Goal: Task Accomplishment & Management: Complete application form

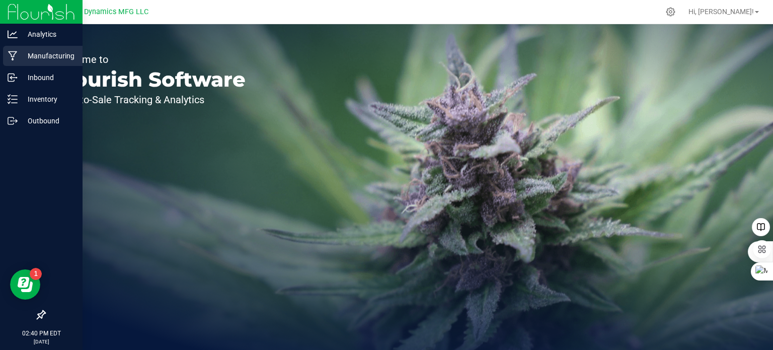
click at [12, 56] on icon at bounding box center [12, 56] width 9 height 10
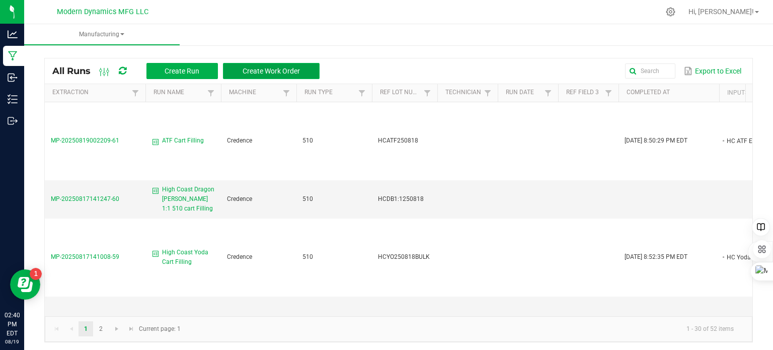
click at [289, 71] on span "Create Work Order" at bounding box center [271, 71] width 57 height 8
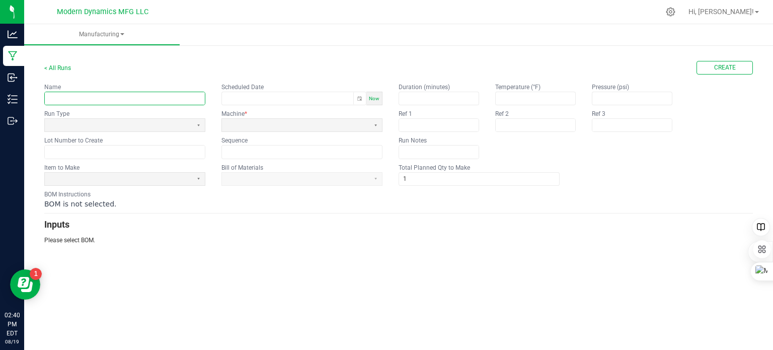
click at [99, 100] on input "text" at bounding box center [125, 98] width 160 height 13
type input "Dragon [PERSON_NAME] 1-1 Cart Filling"
click at [373, 98] on span "Now" at bounding box center [374, 99] width 11 height 6
type input "[DATE] 2:41 PM"
click at [120, 126] on span at bounding box center [118, 125] width 139 height 9
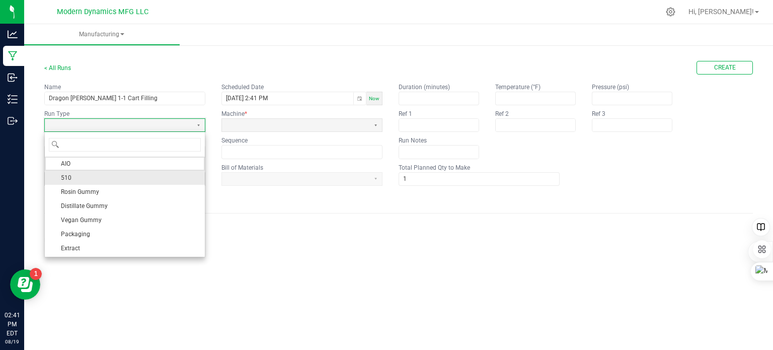
click at [102, 176] on li "510" at bounding box center [125, 178] width 160 height 14
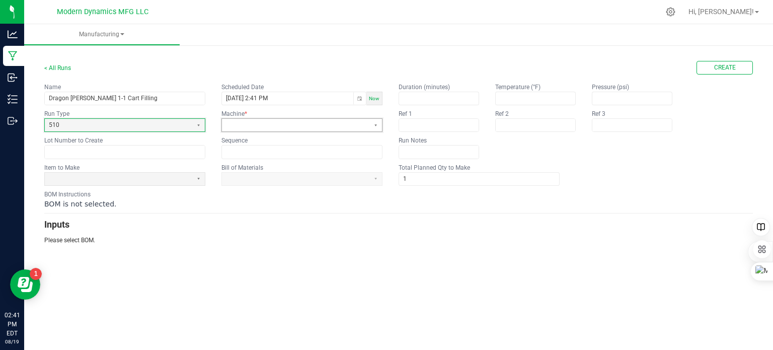
click at [270, 121] on span at bounding box center [295, 125] width 139 height 9
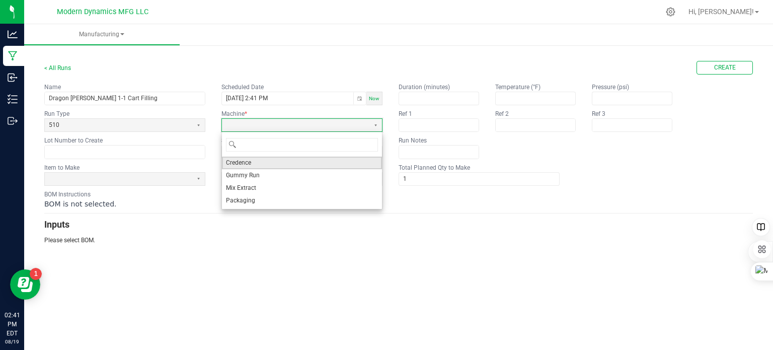
click at [260, 163] on li "Credence" at bounding box center [302, 163] width 160 height 13
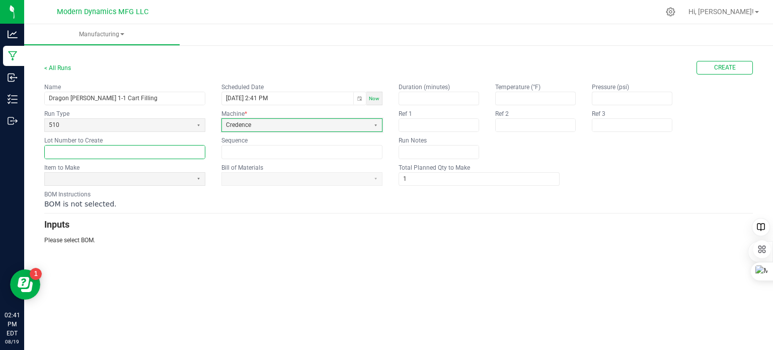
click at [106, 154] on input "text" at bounding box center [125, 151] width 160 height 13
type input "HCDB1-1250819"
click at [141, 180] on span at bounding box center [118, 179] width 139 height 9
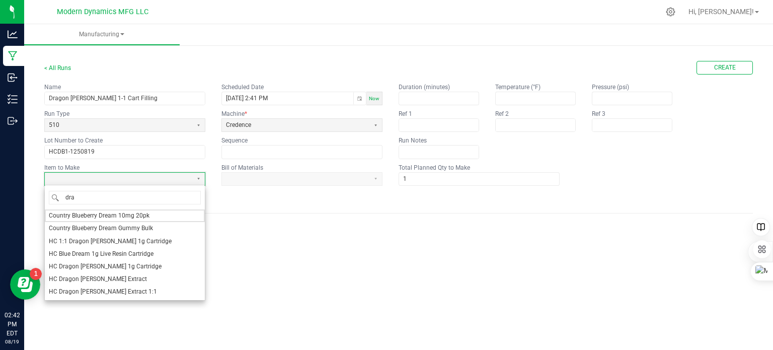
type input "drag"
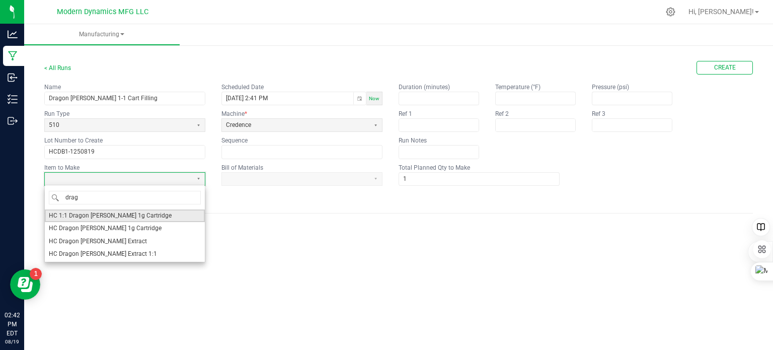
click at [144, 213] on li "HC 1:1 Dragon [PERSON_NAME] 1g Cartridge" at bounding box center [125, 215] width 160 height 13
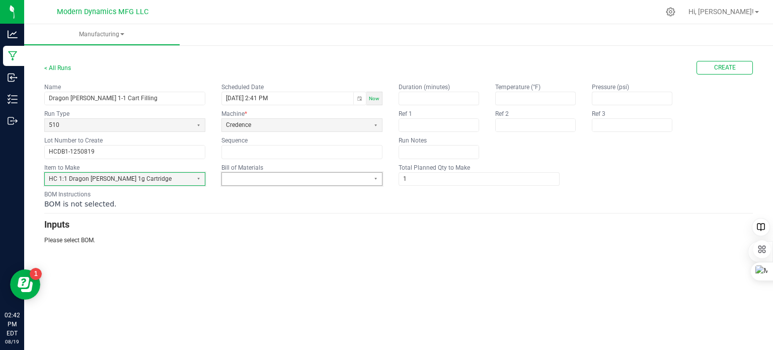
click at [259, 173] on span at bounding box center [295, 179] width 147 height 13
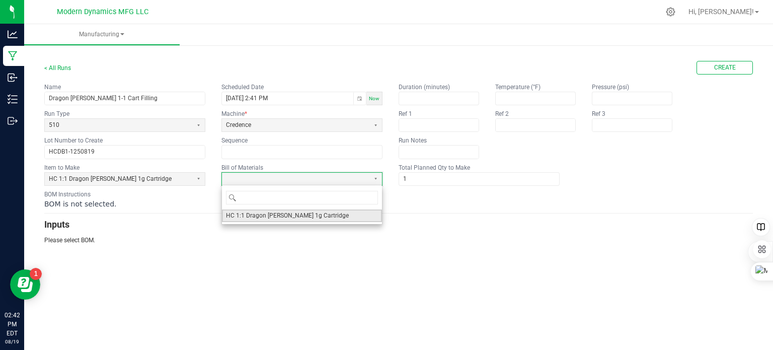
click at [277, 215] on span "HC 1:1 Dragon [PERSON_NAME] 1g Cartridge" at bounding box center [287, 215] width 123 height 9
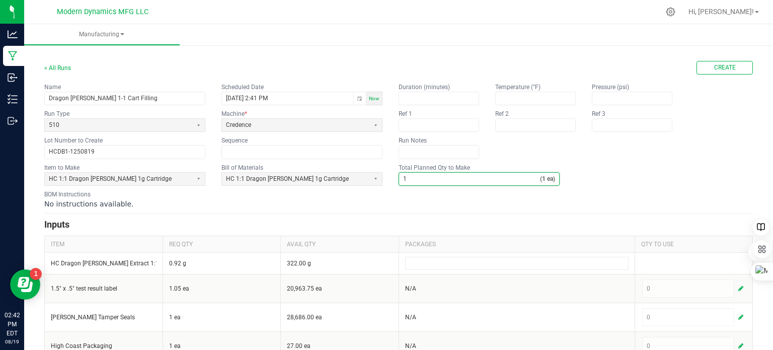
click at [433, 179] on input "1" at bounding box center [469, 179] width 141 height 13
click at [424, 201] on div "No instructions available." at bounding box center [398, 204] width 709 height 10
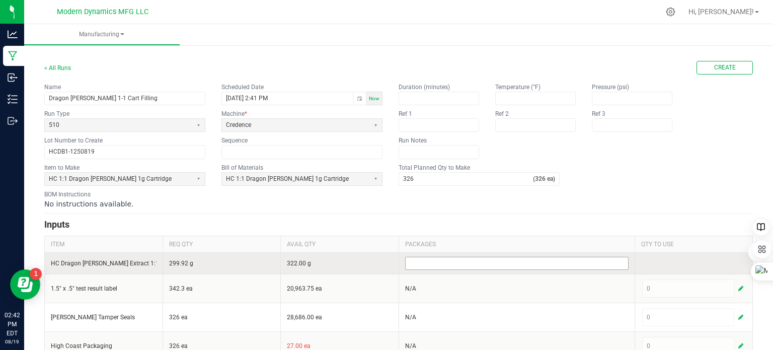
click at [427, 263] on input at bounding box center [517, 263] width 222 height 12
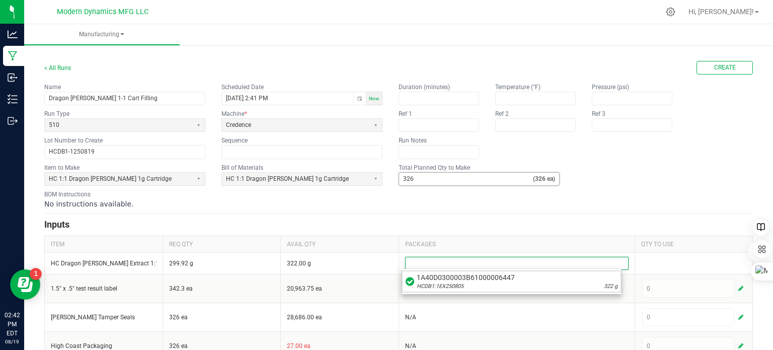
click at [430, 176] on input "326" at bounding box center [466, 179] width 134 height 13
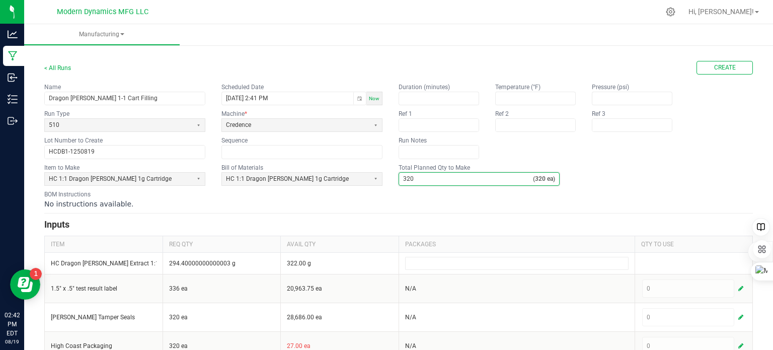
type input "320"
click at [415, 206] on div "No instructions available." at bounding box center [398, 204] width 709 height 10
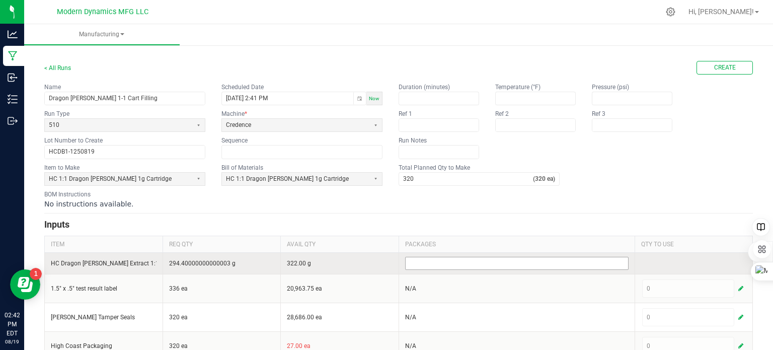
click at [477, 261] on input at bounding box center [517, 263] width 222 height 12
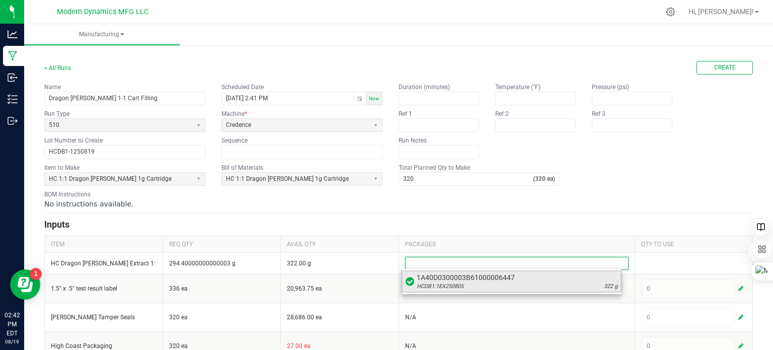
click at [478, 286] on div "HCDB1:1EX250805 322 g" at bounding box center [517, 286] width 201 height 8
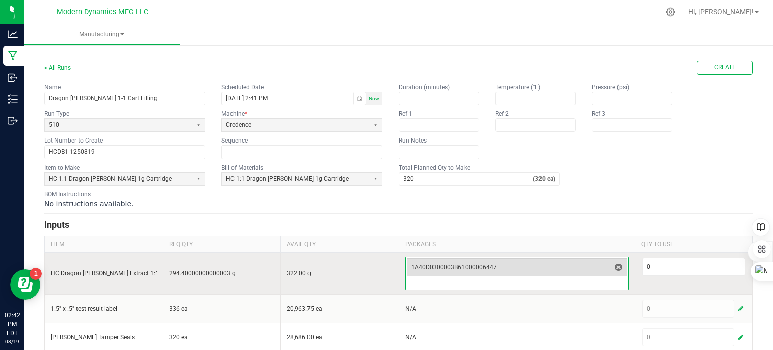
scroll to position [50, 0]
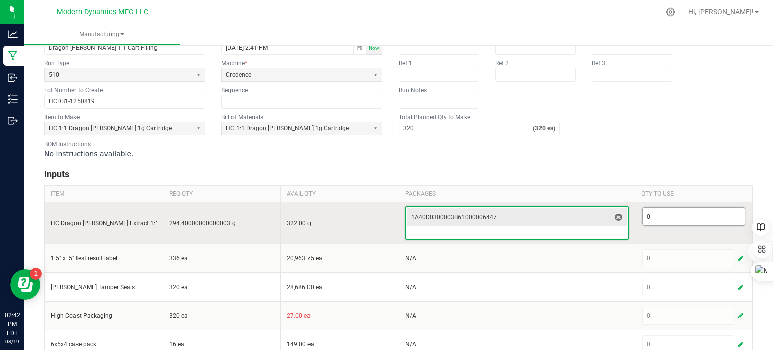
click at [663, 220] on input "0" at bounding box center [694, 216] width 103 height 17
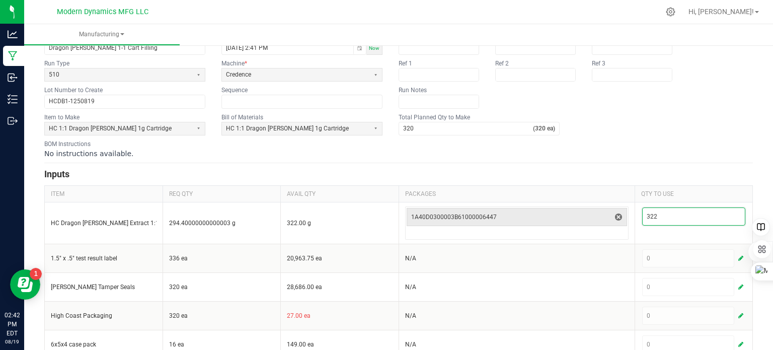
type input "322"
click at [611, 156] on div "No instructions available." at bounding box center [398, 154] width 709 height 10
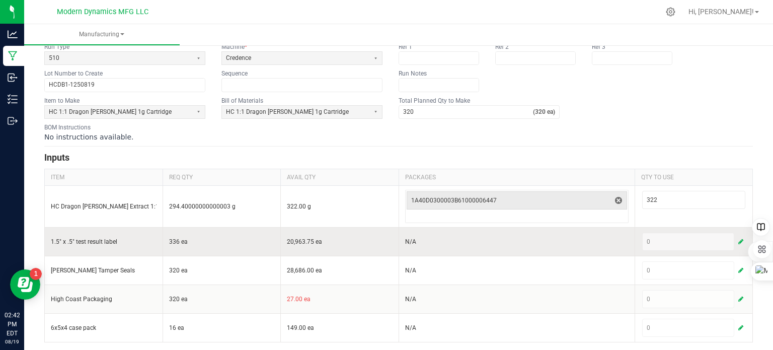
click at [738, 240] on span "button" at bounding box center [740, 242] width 5 height 8
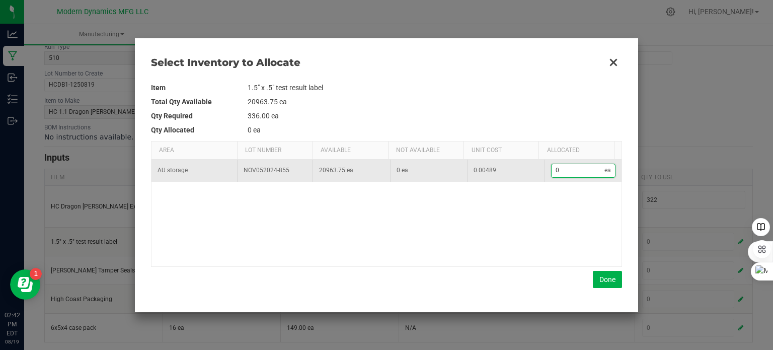
click at [562, 165] on input "0" at bounding box center [578, 170] width 53 height 13
type input "3"
type input "32"
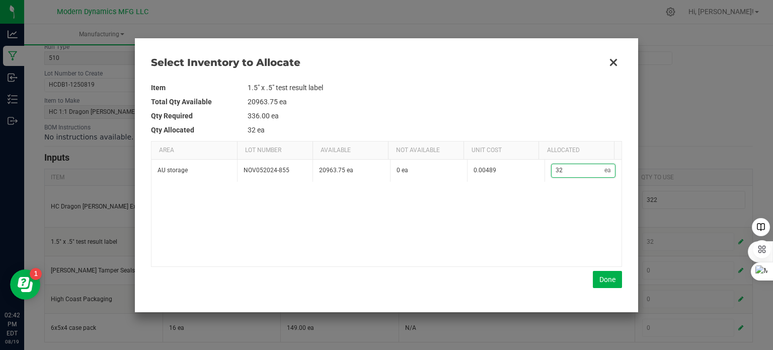
type input "320"
click at [601, 274] on button "Done" at bounding box center [607, 279] width 29 height 17
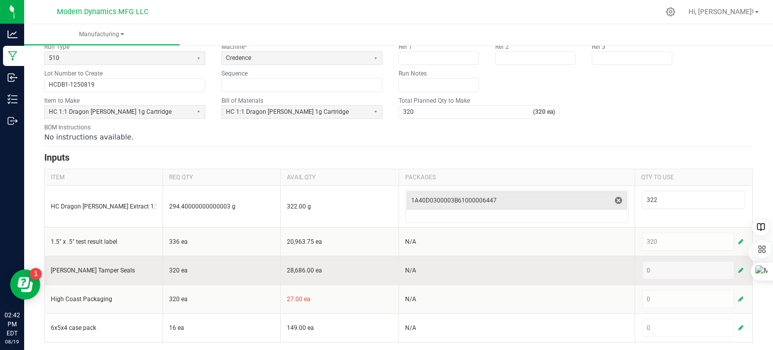
click at [738, 266] on span "button" at bounding box center [740, 270] width 5 height 8
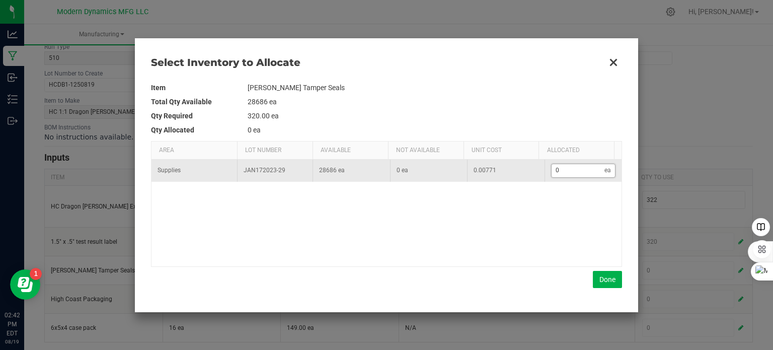
click at [564, 172] on input "0" at bounding box center [578, 170] width 53 height 13
type input "3"
type input "32"
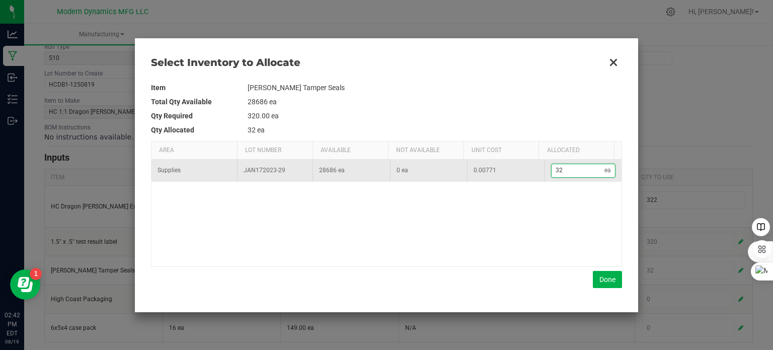
type input "320"
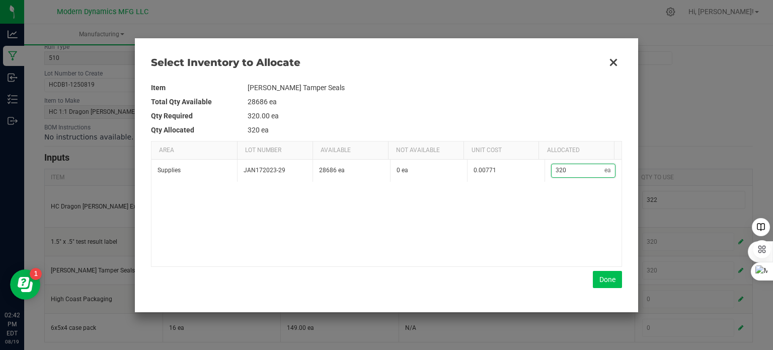
type input "320"
click at [602, 279] on button "Done" at bounding box center [607, 279] width 29 height 17
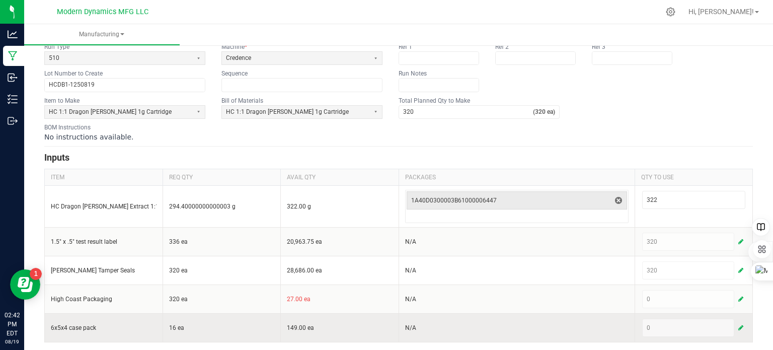
click at [738, 325] on span "button" at bounding box center [740, 328] width 5 height 8
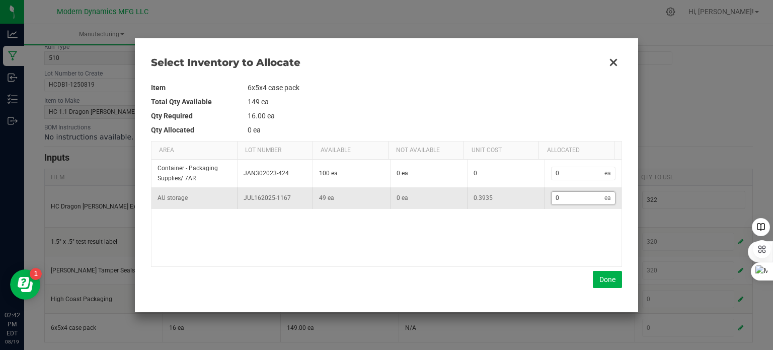
click at [563, 196] on input "0" at bounding box center [578, 198] width 53 height 13
type input "1"
type input "16"
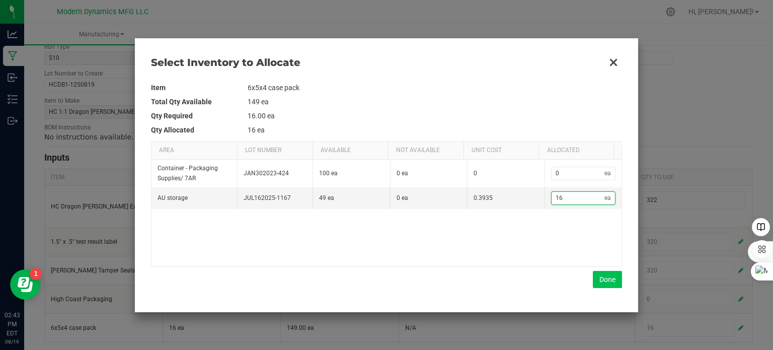
type input "16"
click at [598, 275] on button "Done" at bounding box center [607, 279] width 29 height 17
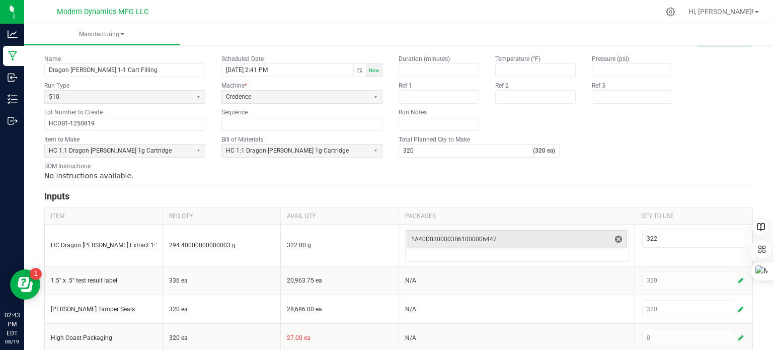
scroll to position [0, 0]
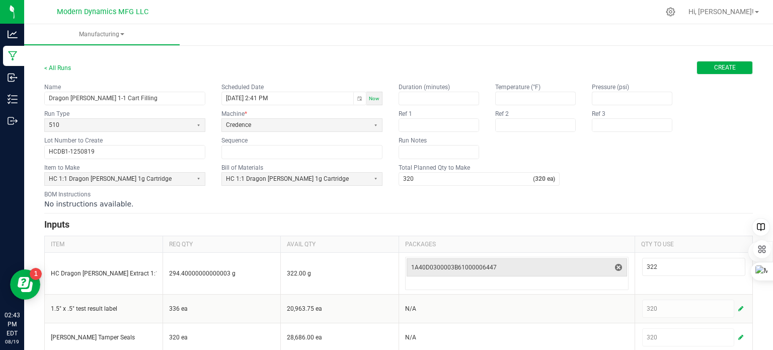
click at [715, 66] on span "Create" at bounding box center [725, 67] width 22 height 9
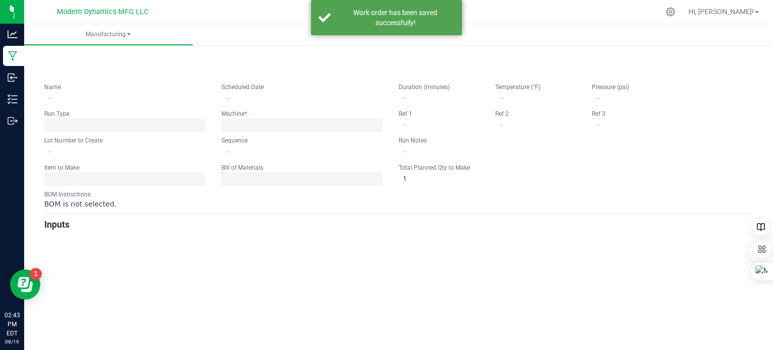
type input "Dragon [PERSON_NAME] 1-1 Cart Filling"
type input "[DATE] 2:41 PM"
type input "HCDB1-1250819"
type input "0"
type input "320"
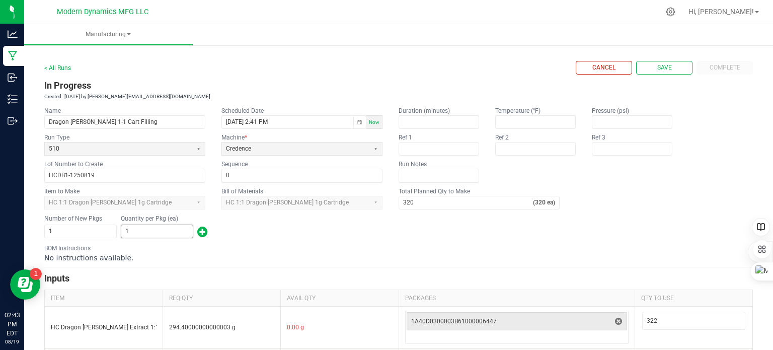
click at [139, 227] on input "1" at bounding box center [156, 231] width 71 height 13
type input "320"
click at [664, 71] on span "Save" at bounding box center [664, 67] width 15 height 9
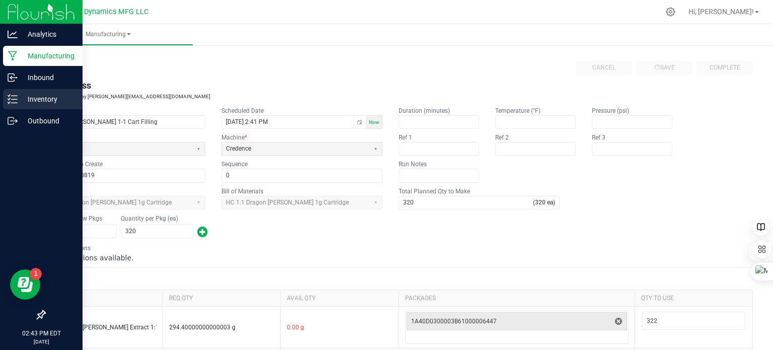
type input "1"
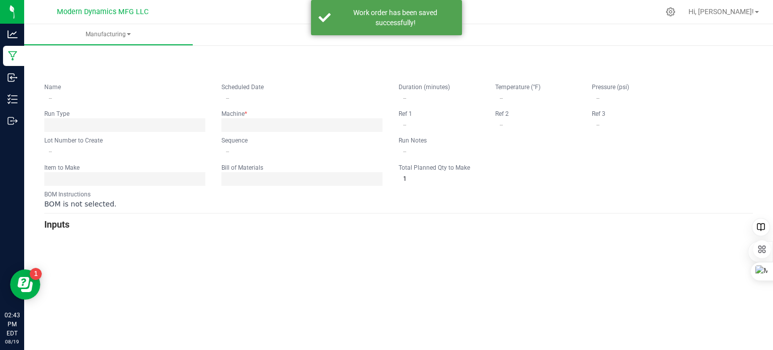
type input "Dragon [PERSON_NAME] 1-1 Cart Filling"
type input "[DATE] 2:41 PM"
type input "HCDB1-1250819"
type input "0"
type input "320"
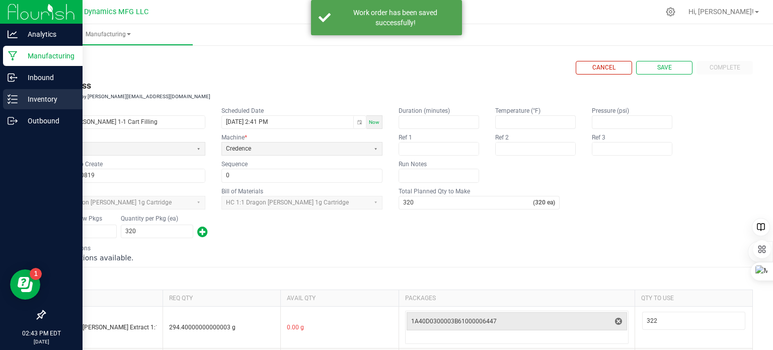
click at [8, 105] on div "Inventory" at bounding box center [43, 99] width 80 height 20
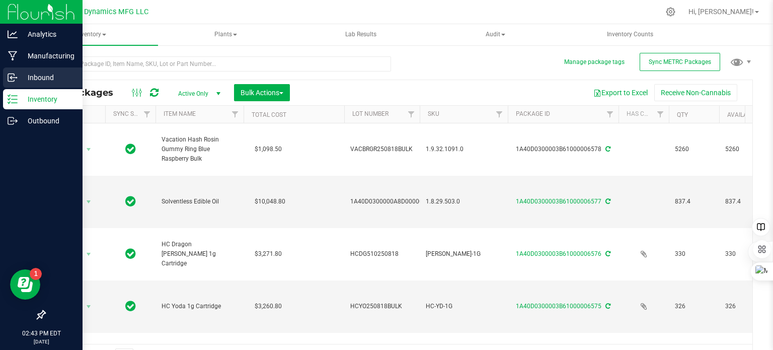
click at [12, 76] on icon at bounding box center [13, 77] width 10 height 10
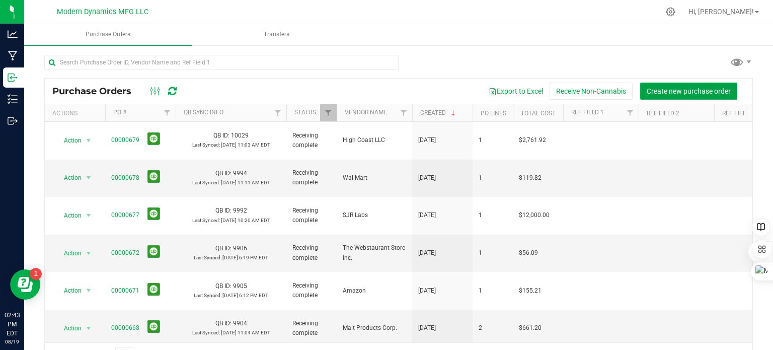
click at [671, 87] on span "Create new purchase order" at bounding box center [689, 91] width 84 height 8
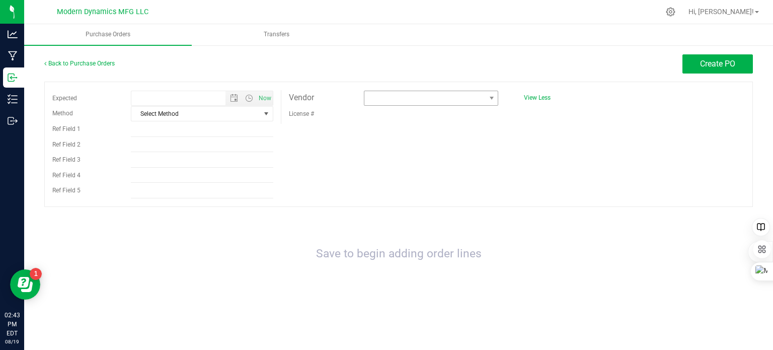
type input "[DATE] 2:43 PM"
click at [389, 97] on span at bounding box center [424, 98] width 121 height 14
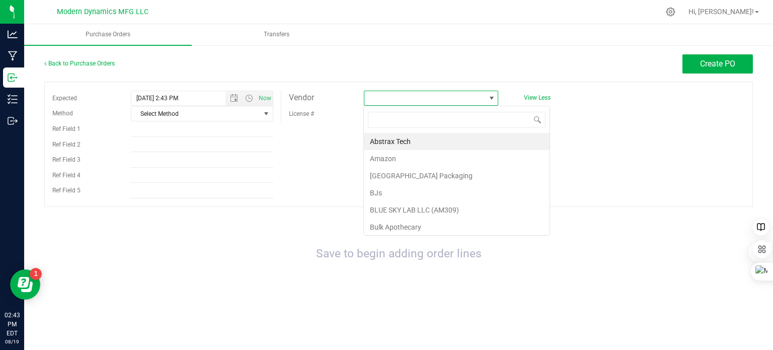
scroll to position [15, 135]
type input "HIgh"
click at [404, 142] on li "High Coast LLC" at bounding box center [431, 141] width 134 height 17
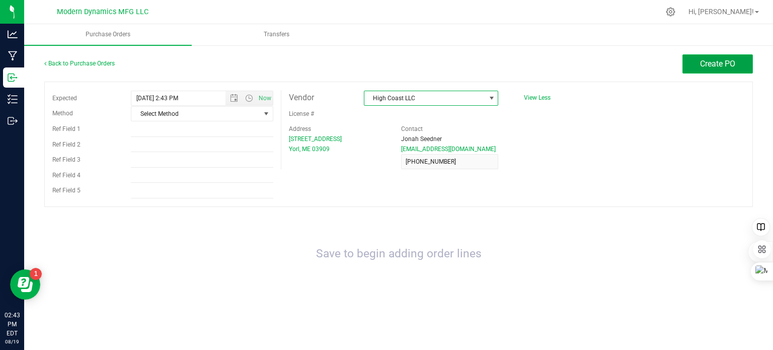
click at [729, 64] on span "Create PO" at bounding box center [717, 64] width 35 height 10
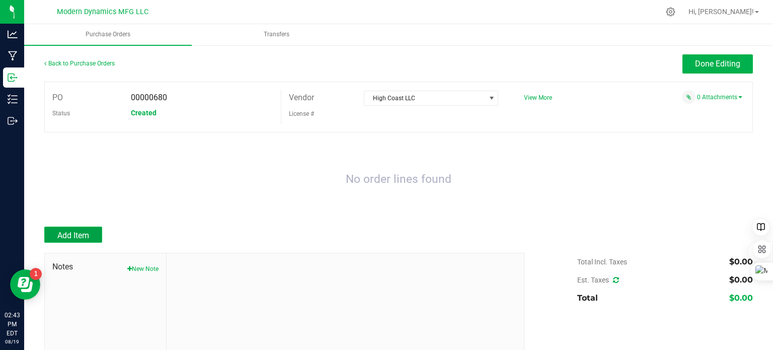
click at [90, 230] on button "Add Item" at bounding box center [73, 235] width 58 height 16
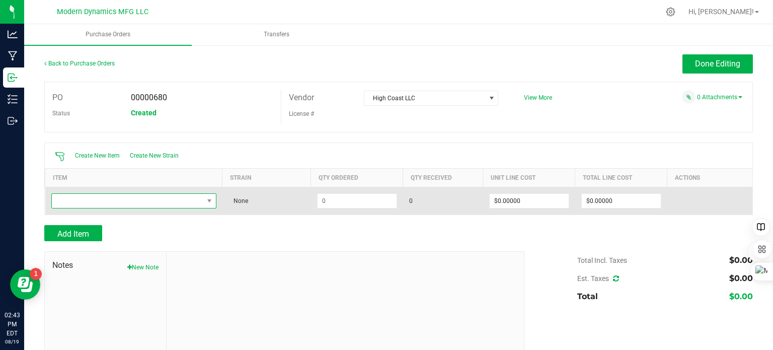
click at [109, 205] on span "NO DATA FOUND" at bounding box center [128, 201] width 152 height 14
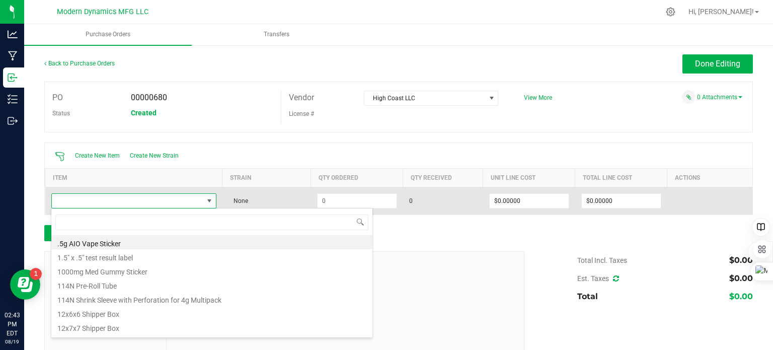
scroll to position [15, 162]
type input "high"
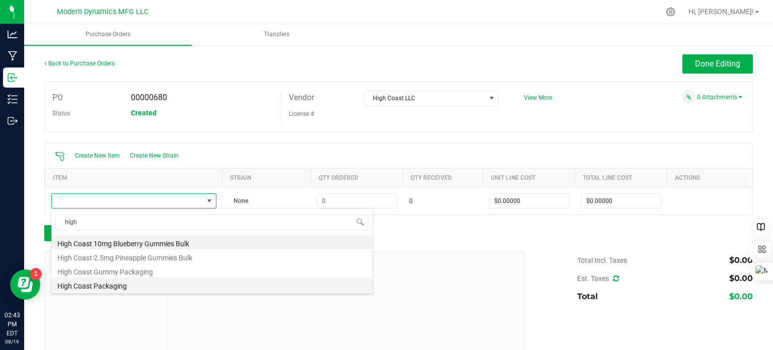
click at [96, 285] on li "High Coast Packaging" at bounding box center [211, 284] width 321 height 14
type input "$2.74000"
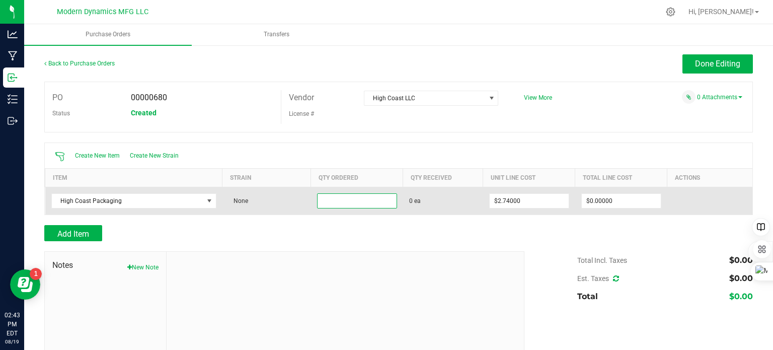
click at [355, 198] on input at bounding box center [357, 201] width 79 height 14
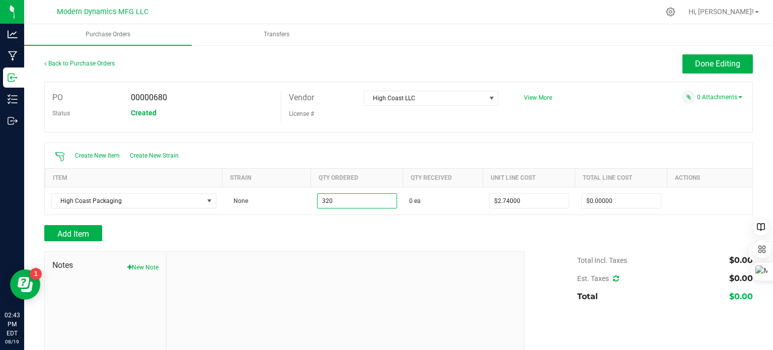
type input "320 ea"
click at [531, 224] on div at bounding box center [398, 220] width 709 height 10
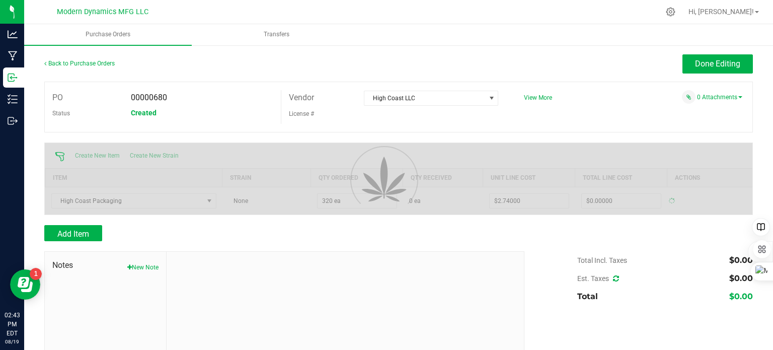
type input "$876.80000"
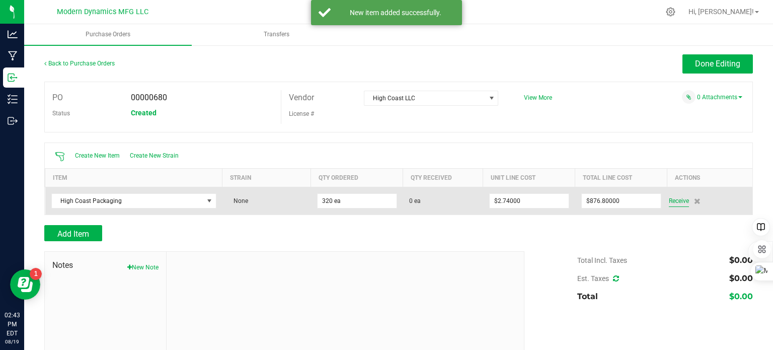
click at [675, 201] on span "Receive" at bounding box center [679, 201] width 20 height 12
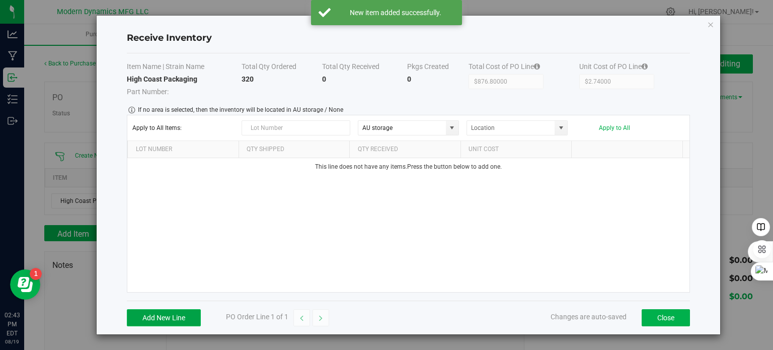
click at [176, 319] on button "Add New Line" at bounding box center [164, 317] width 74 height 17
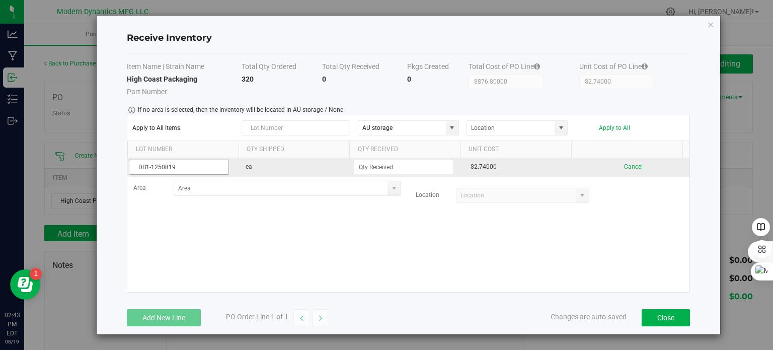
click at [138, 167] on input "DB1-1250819" at bounding box center [179, 167] width 100 height 15
type input "HCDB1-1250819"
click at [404, 164] on input at bounding box center [403, 167] width 99 height 14
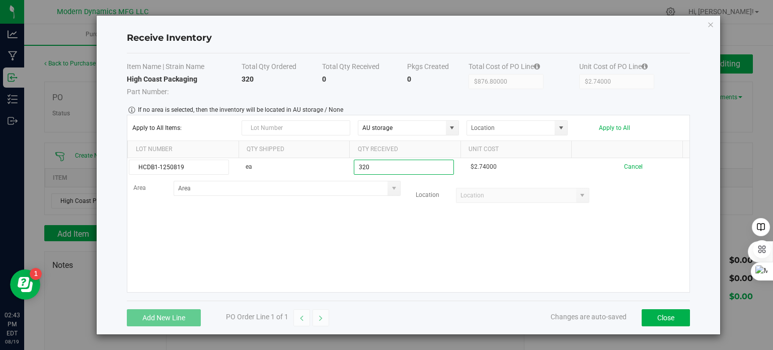
type input "320 ea"
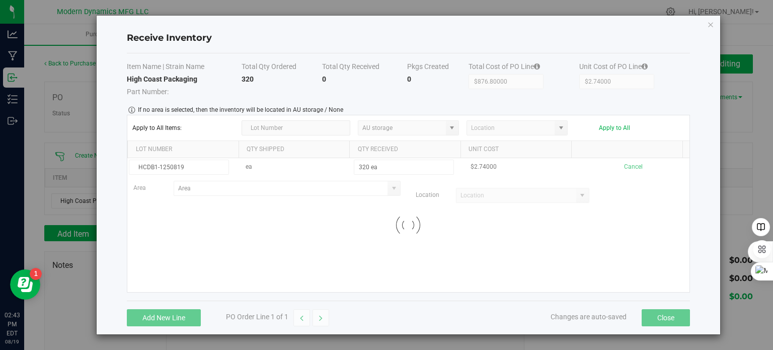
click at [441, 237] on kendo-grid-list "HCDB1-1250819 ea 320 ea $2.74000 Cancel Area Location Loading" at bounding box center [408, 225] width 562 height 134
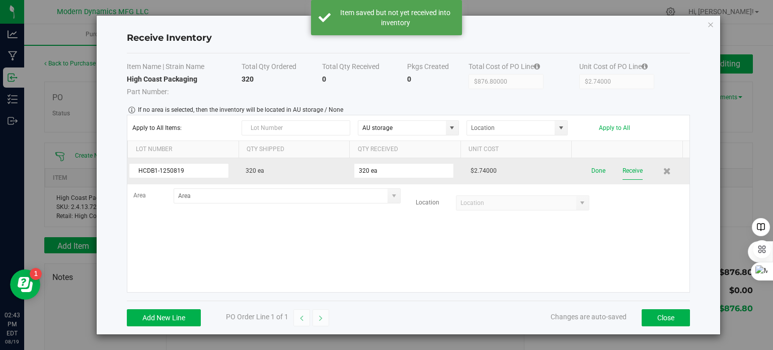
click at [623, 168] on button "Receive" at bounding box center [633, 171] width 20 height 18
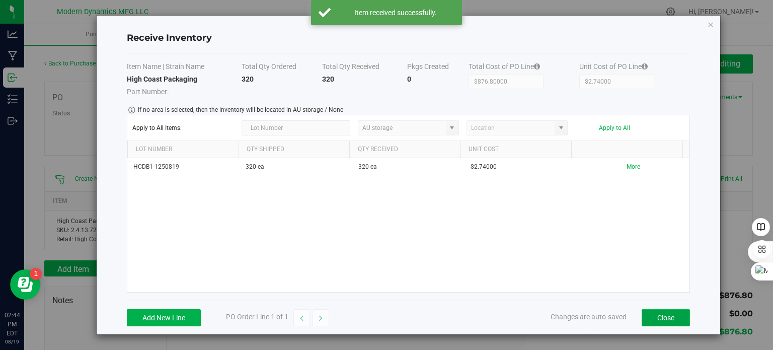
click at [679, 314] on button "Close" at bounding box center [666, 317] width 48 height 17
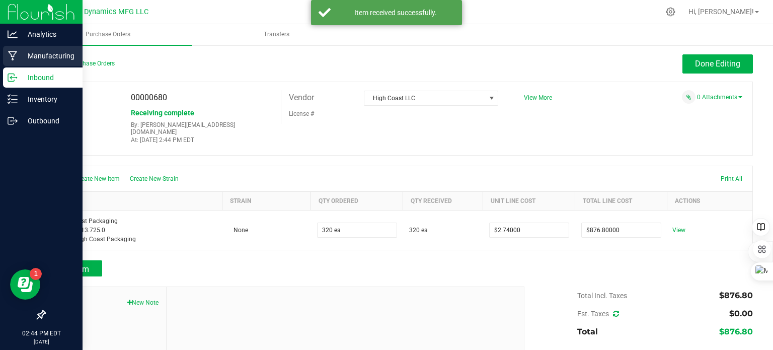
click at [12, 58] on icon at bounding box center [13, 56] width 10 height 10
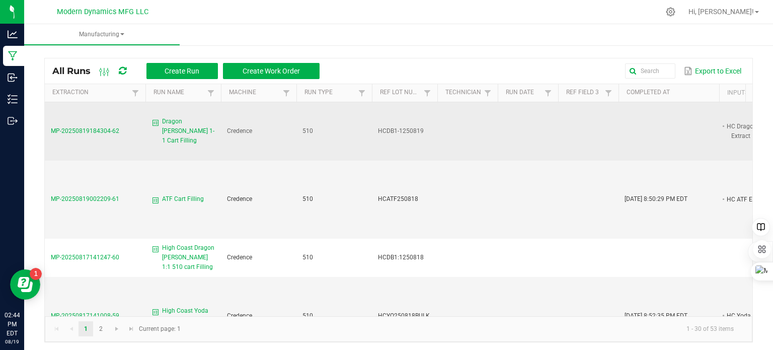
click at [170, 127] on span "Dragon [PERSON_NAME] 1-1 Cart Filling" at bounding box center [188, 131] width 53 height 29
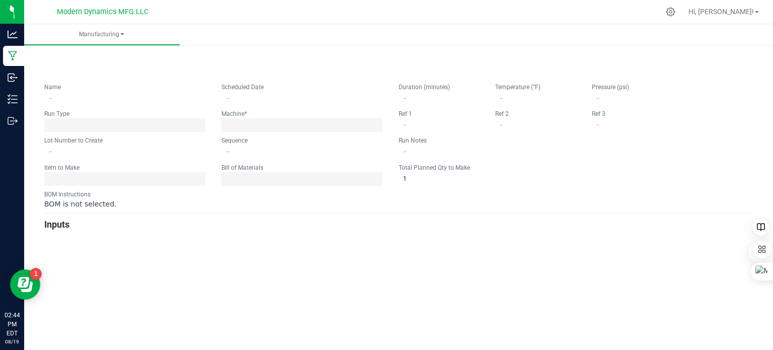
type input "Dragon [PERSON_NAME] 1-1 Cart Filling"
type input "[DATE] 2:41 PM"
type input "HCDB1-1250819"
type input "0"
type input "320"
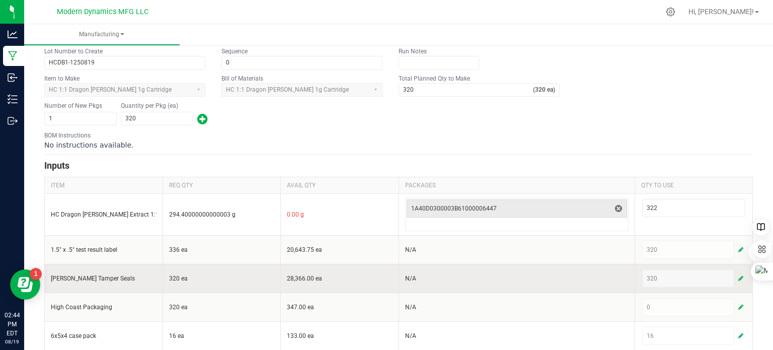
scroll to position [121, 0]
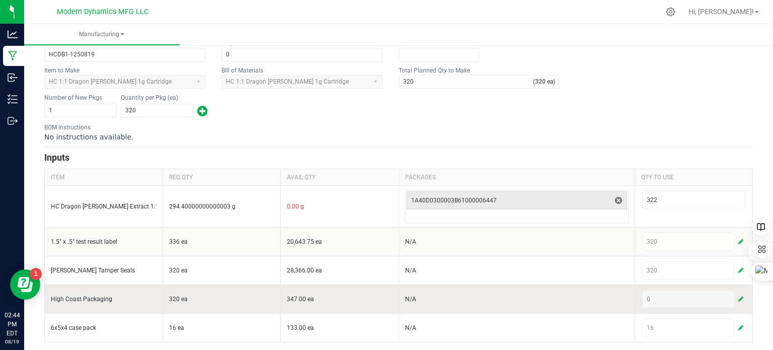
click at [738, 295] on span "button" at bounding box center [740, 299] width 5 height 8
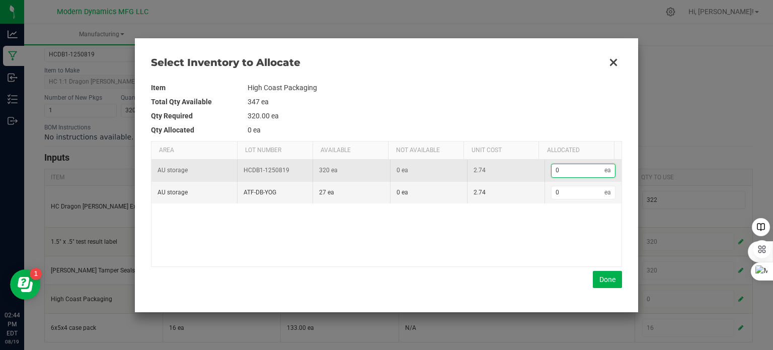
click at [559, 168] on input "0" at bounding box center [578, 170] width 53 height 13
type input "3"
type input "32"
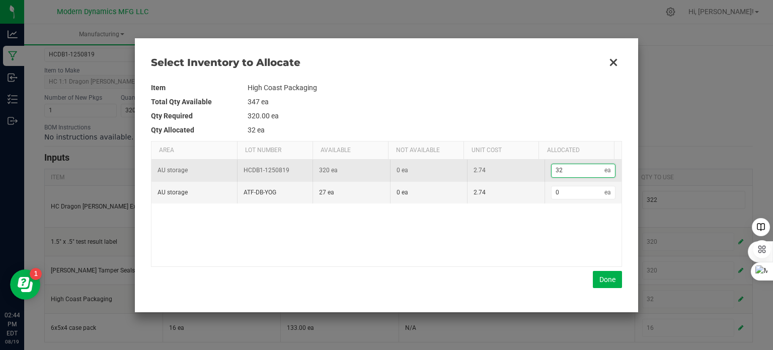
type input "320"
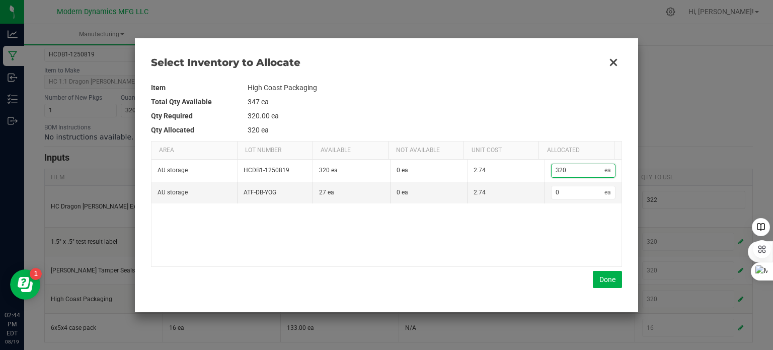
type input "320"
click at [531, 111] on td "320.00 ea" at bounding box center [435, 116] width 375 height 14
click at [606, 273] on button "Done" at bounding box center [607, 279] width 29 height 17
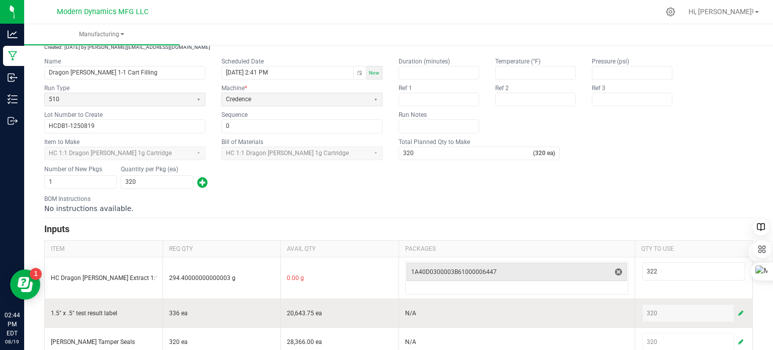
scroll to position [0, 0]
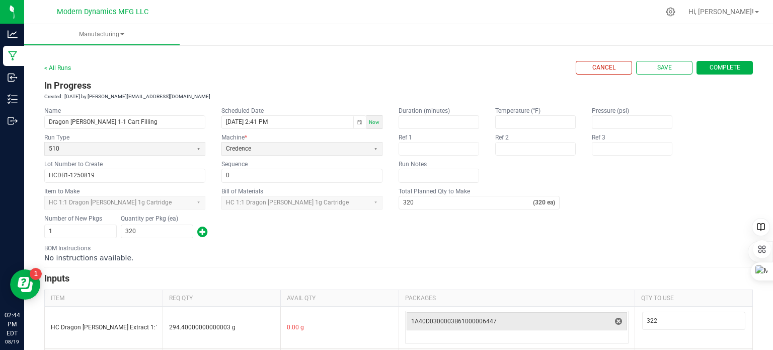
click at [718, 67] on span "Complete" at bounding box center [725, 67] width 31 height 9
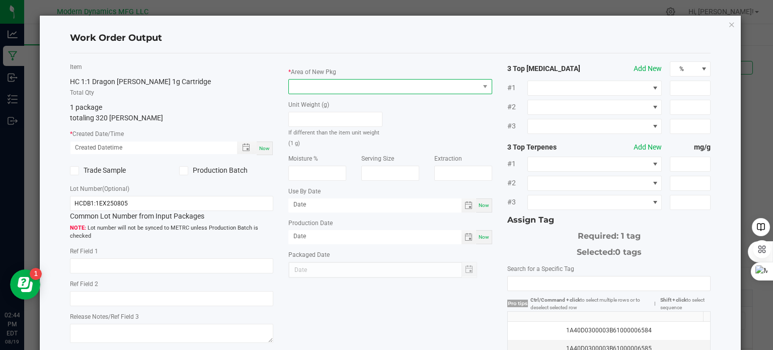
click at [335, 84] on span at bounding box center [384, 87] width 190 height 14
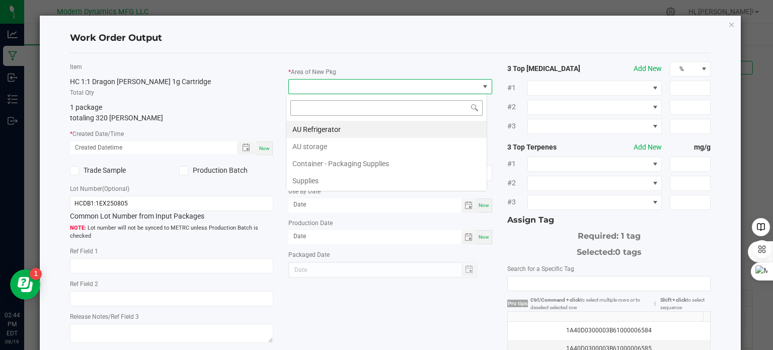
scroll to position [15, 201]
click at [328, 142] on li "AU storage" at bounding box center [386, 146] width 200 height 17
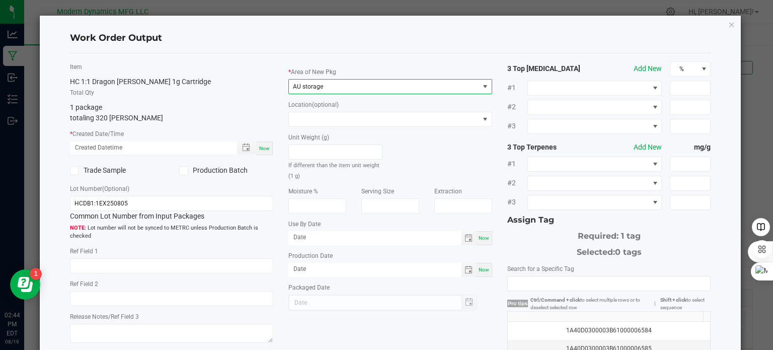
click at [257, 146] on div "Now" at bounding box center [265, 148] width 16 height 14
type input "[DATE] 2:44 PM"
type input "[DATE]"
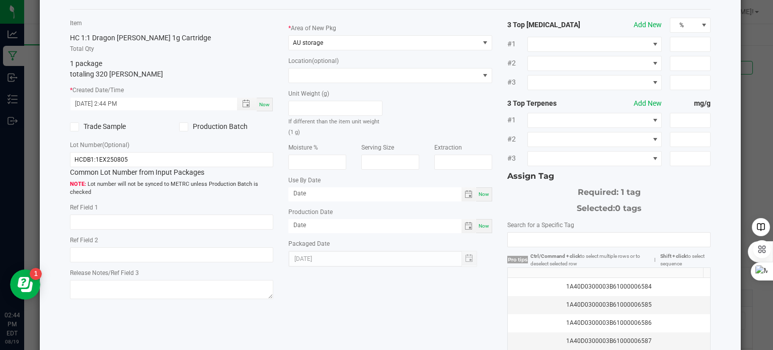
scroll to position [101, 0]
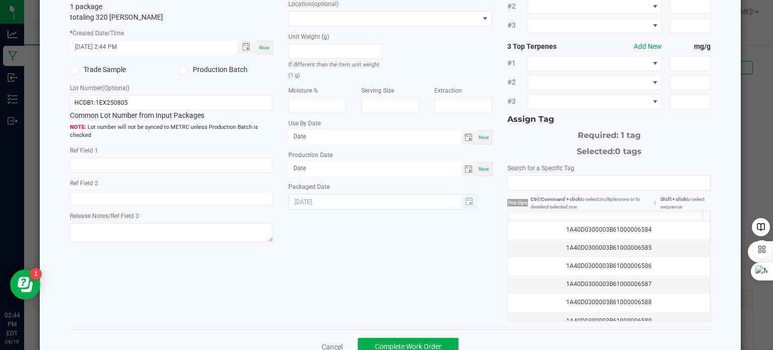
click at [479, 167] on span "Now" at bounding box center [484, 169] width 11 height 6
type input "[DATE]"
click at [627, 227] on div "1A40D0300003B61000006584" at bounding box center [609, 230] width 191 height 10
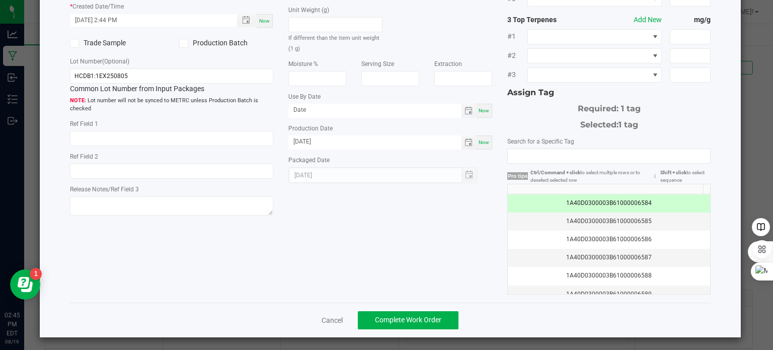
scroll to position [128, 0]
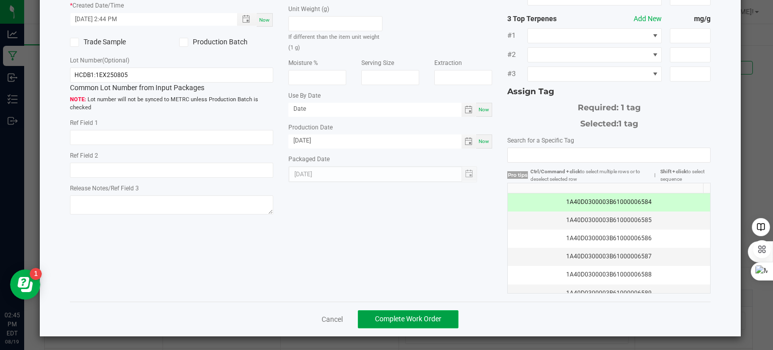
click at [429, 315] on span "Complete Work Order" at bounding box center [408, 319] width 66 height 8
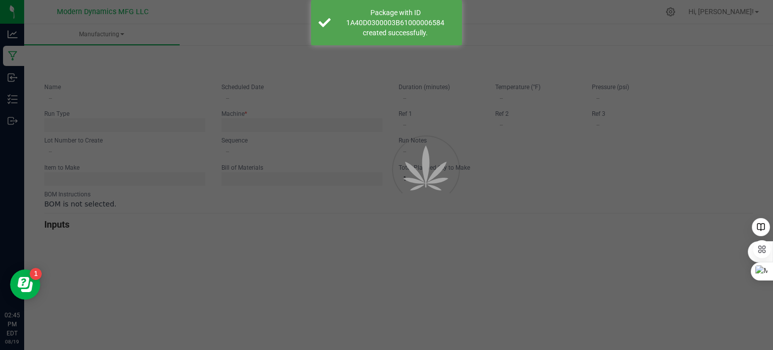
type input "Dragon [PERSON_NAME] 1-1 Cart Filling"
type input "[DATE] 2:41 PM"
type input "HCDB1-1250819"
type input "0"
type input "320"
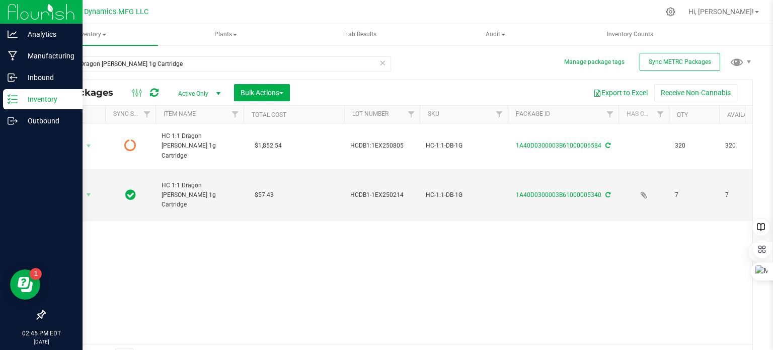
click at [11, 98] on icon at bounding box center [13, 99] width 10 height 10
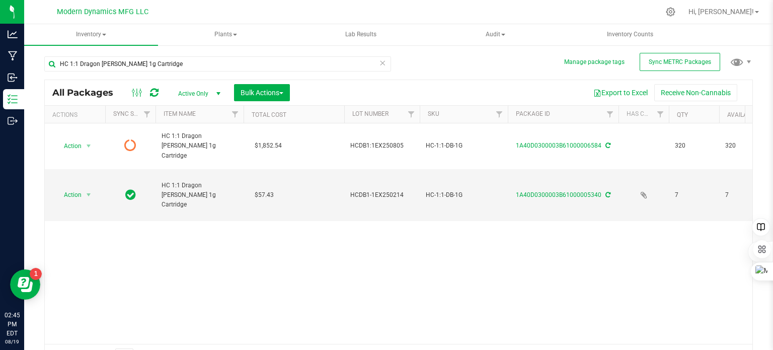
click at [244, 277] on div "Action Action Edit attributes Global inventory Lock package Print package label…" at bounding box center [399, 233] width 708 height 220
click at [675, 63] on span "Sync METRC Packages" at bounding box center [680, 61] width 62 height 7
